Goal: Task Accomplishment & Management: Use online tool/utility

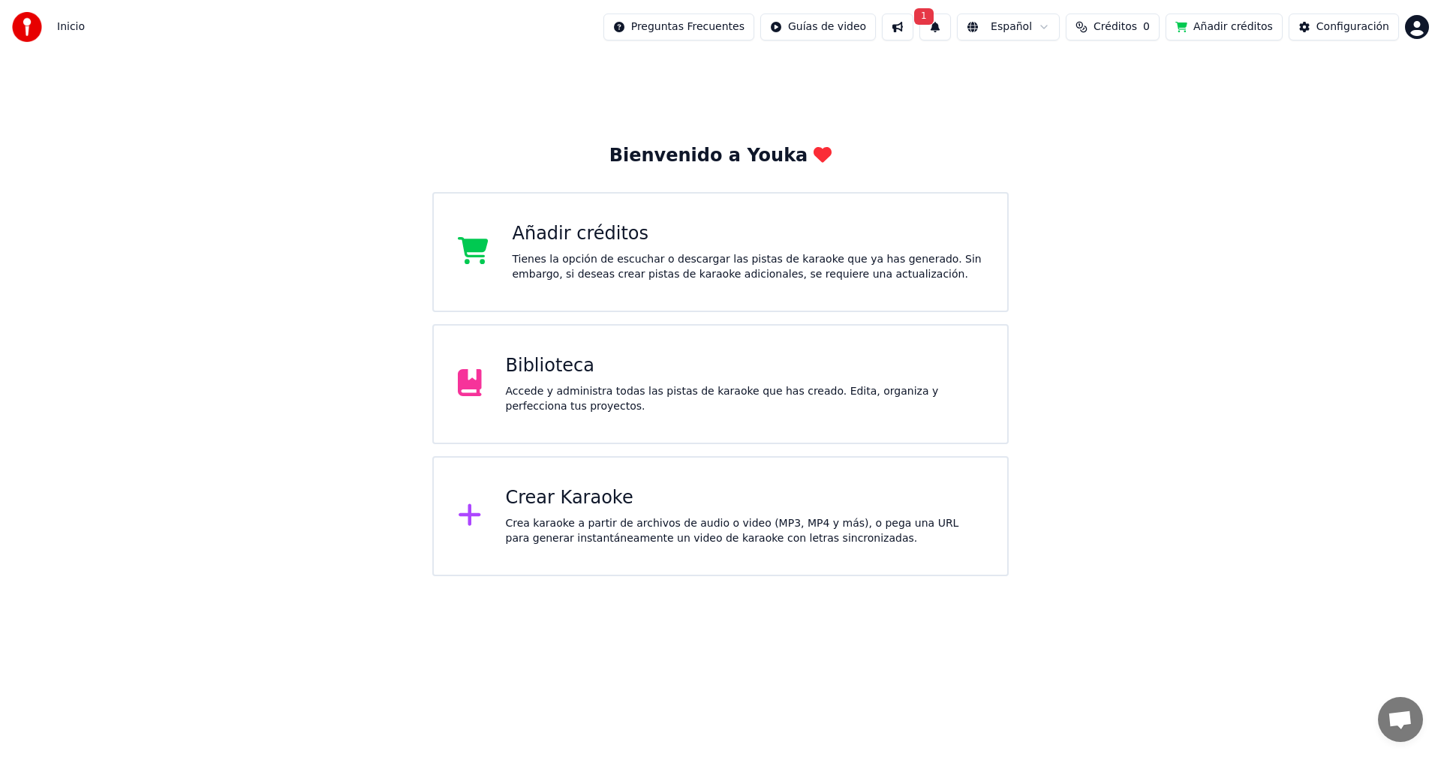
click at [951, 34] on button "1" at bounding box center [936, 27] width 32 height 27
click at [810, 264] on div "Tienes la opción de escuchar o descargar las pistas de karaoke que ya has gener…" at bounding box center [748, 267] width 471 height 30
click at [1120, 28] on span "Créditos" at bounding box center [1116, 27] width 44 height 15
click at [1138, 110] on button "Actualizar" at bounding box center [1126, 112] width 89 height 27
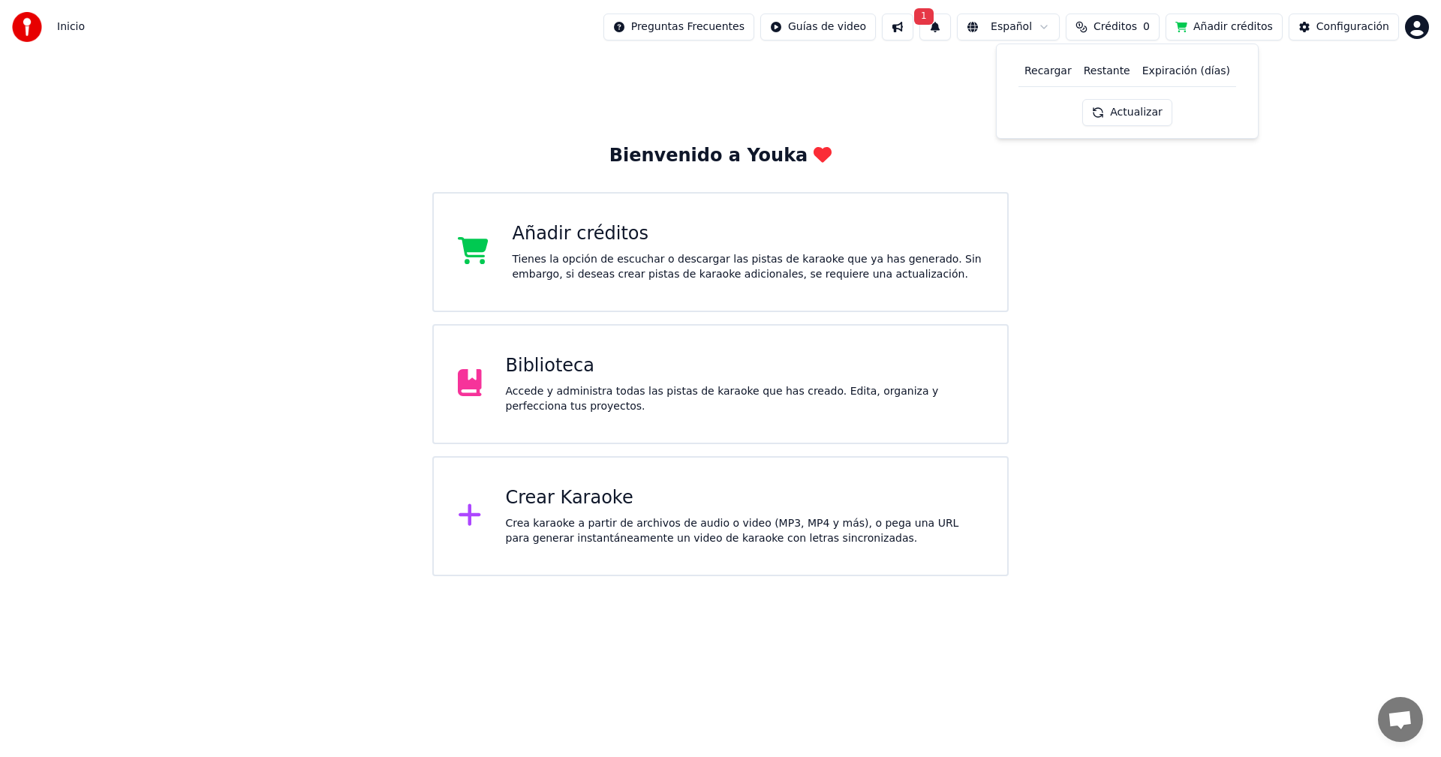
click at [634, 526] on div "Crea karaoke a partir de archivos de audio o video (MP3, MP4 y más), o pega una…" at bounding box center [745, 531] width 478 height 30
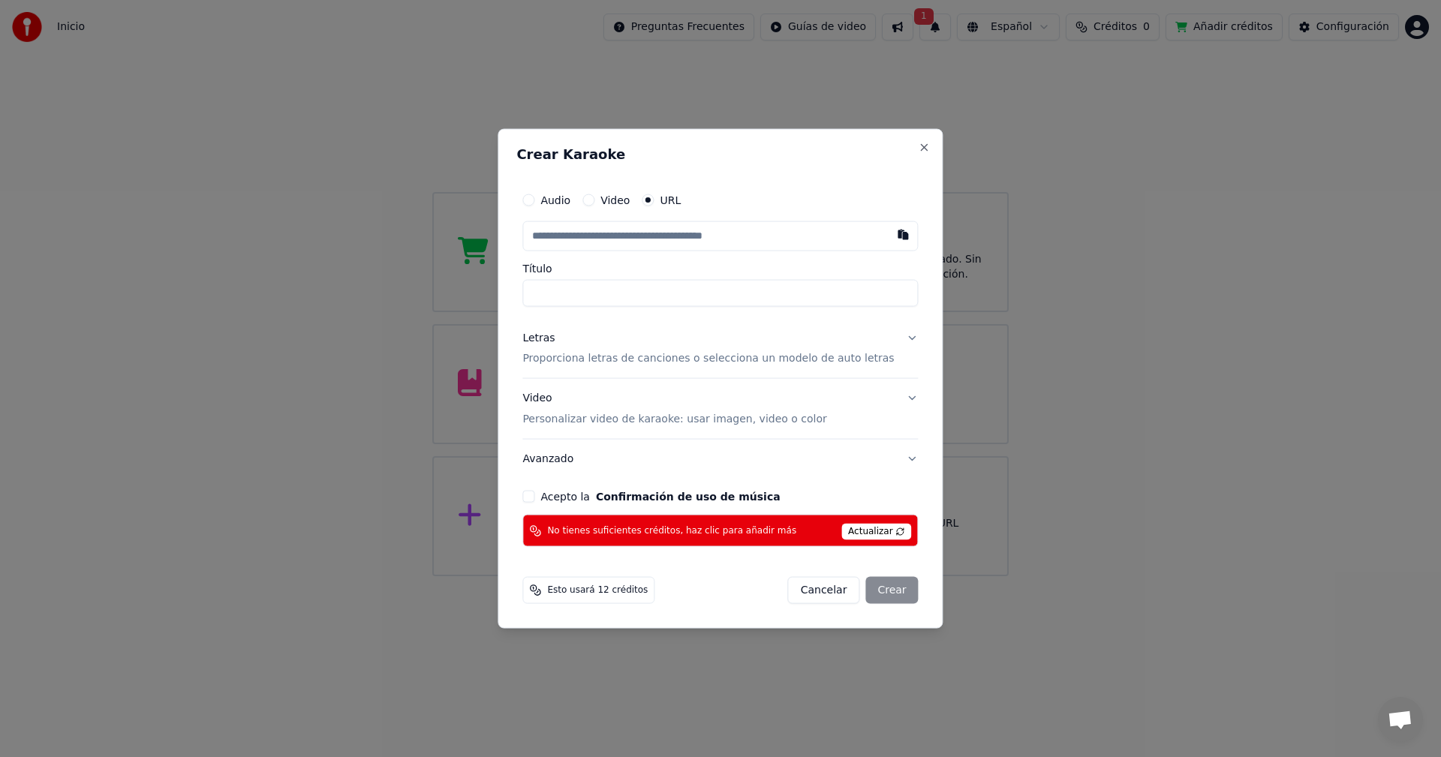
click at [854, 531] on span "Actualizar" at bounding box center [876, 532] width 71 height 17
click at [919, 148] on button "Close" at bounding box center [925, 147] width 12 height 12
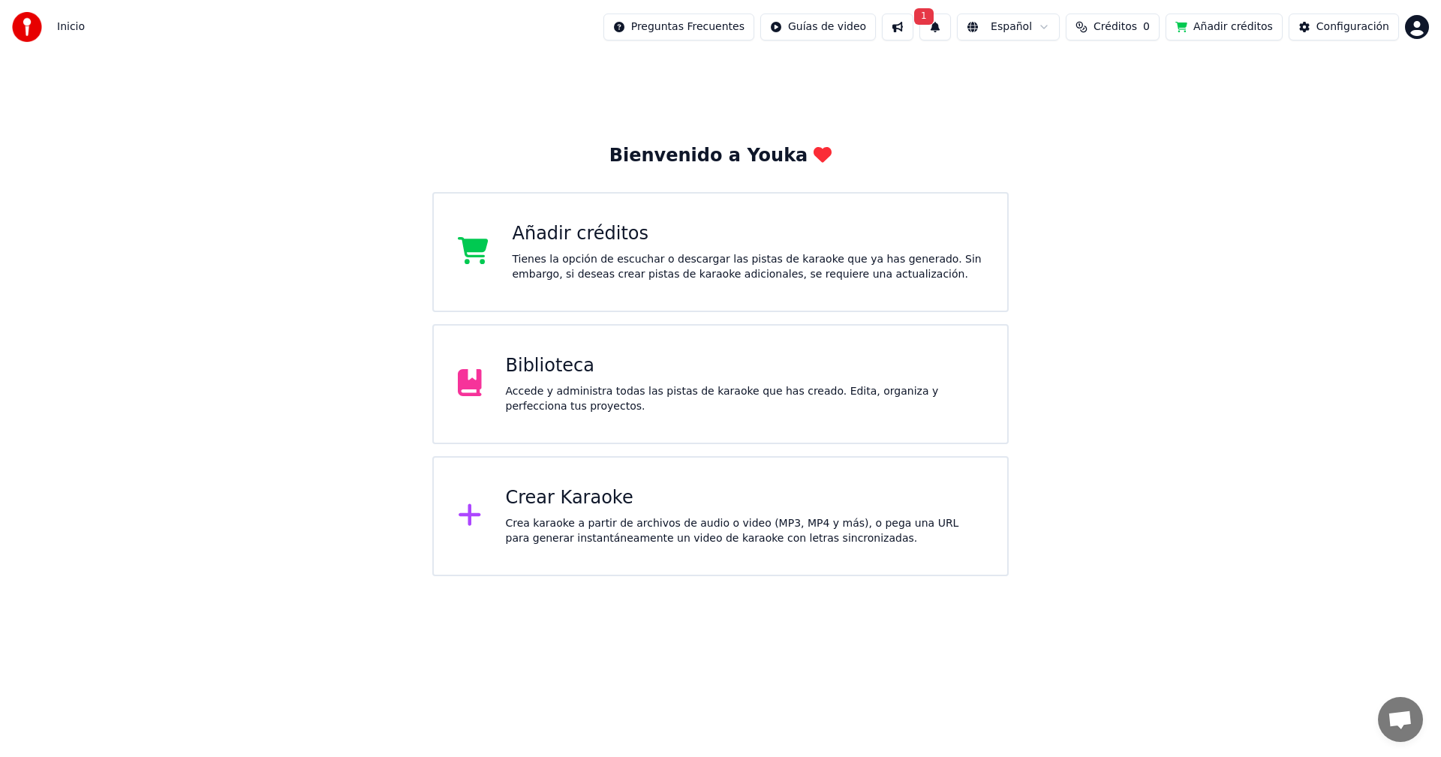
click at [914, 26] on button at bounding box center [898, 27] width 32 height 27
click at [951, 32] on button "1" at bounding box center [936, 27] width 32 height 27
